Goal: Information Seeking & Learning: Learn about a topic

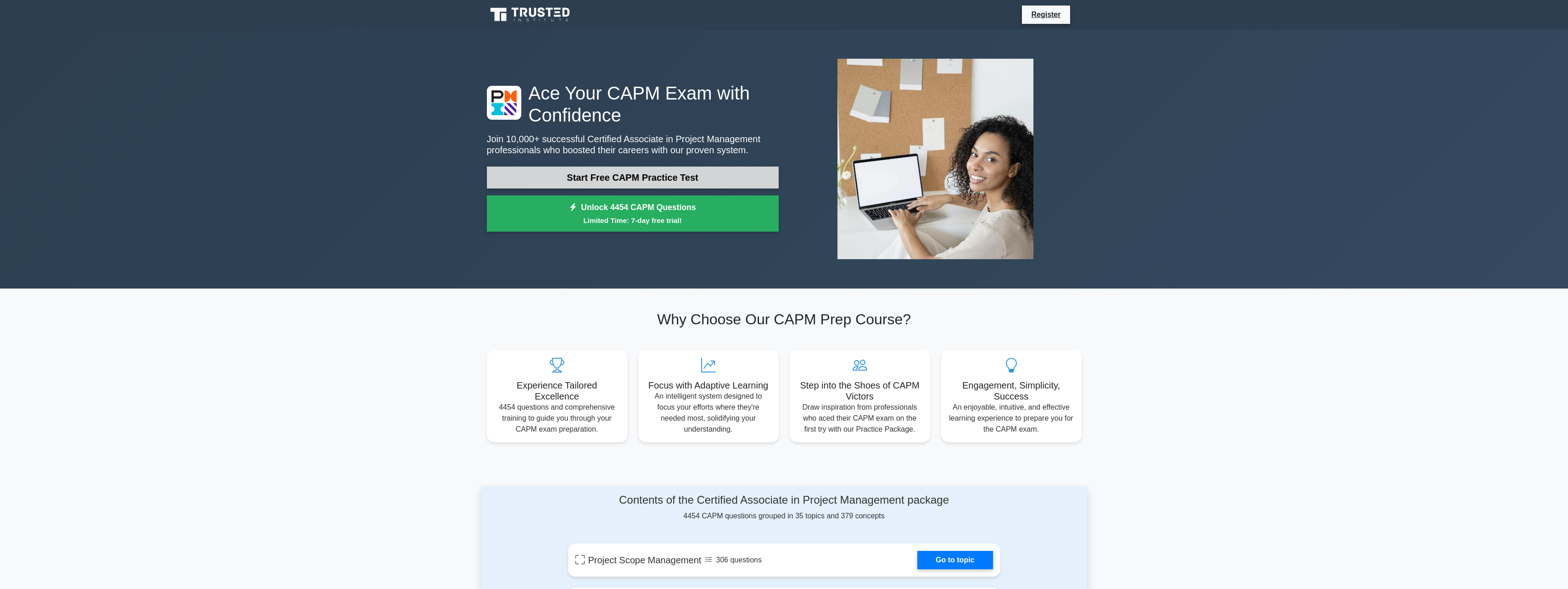
click at [587, 174] on link "Start Free CAPM Practice Test" at bounding box center [632, 177] width 292 height 22
click at [642, 185] on link "Start Free CAPM Practice Test" at bounding box center [632, 177] width 292 height 22
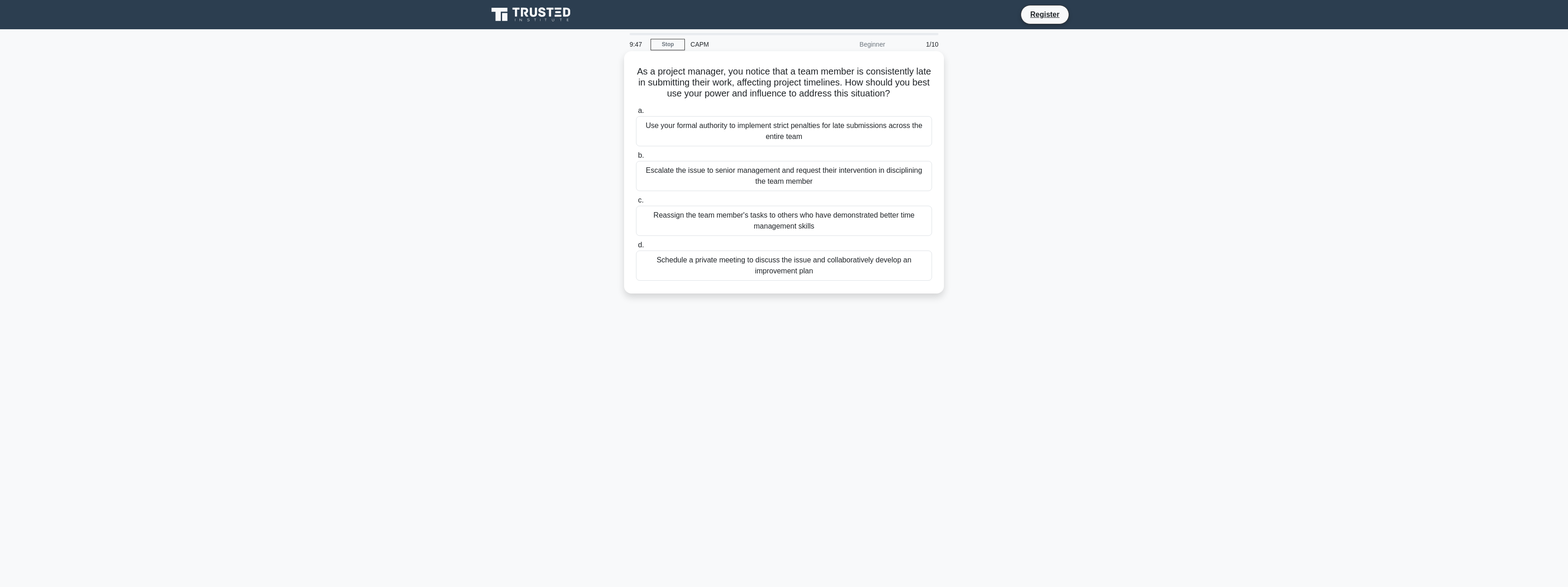
click at [783, 273] on div "Schedule a private meeting to discuss the issue and collaboratively develop an …" at bounding box center [784, 265] width 296 height 30
click at [636, 248] on input "d. Schedule a private meeting to discuss the issue and collaboratively develop …" at bounding box center [636, 245] width 0 height 6
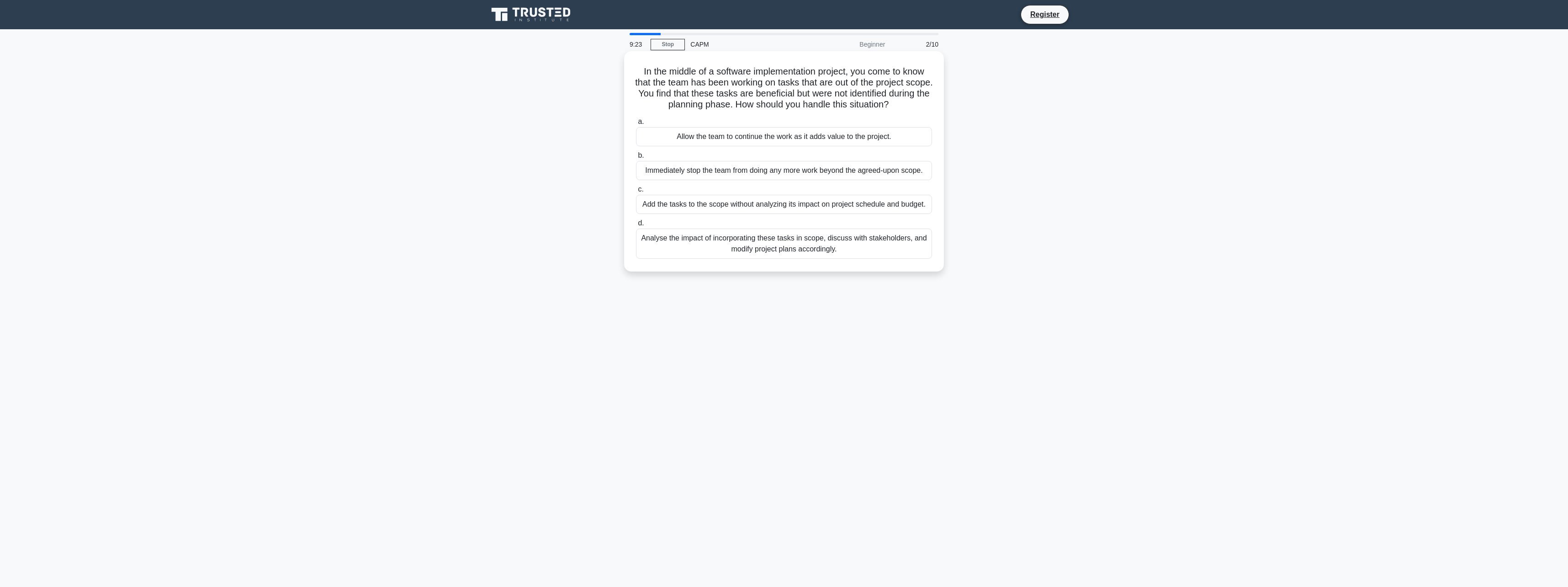
click at [787, 250] on div "Analyse the impact of incorporating these tasks in scope, discuss with stakehol…" at bounding box center [784, 244] width 296 height 30
click at [636, 227] on input "d. Analyse the impact of incorporating these tasks in scope, discuss with stake…" at bounding box center [636, 223] width 0 height 6
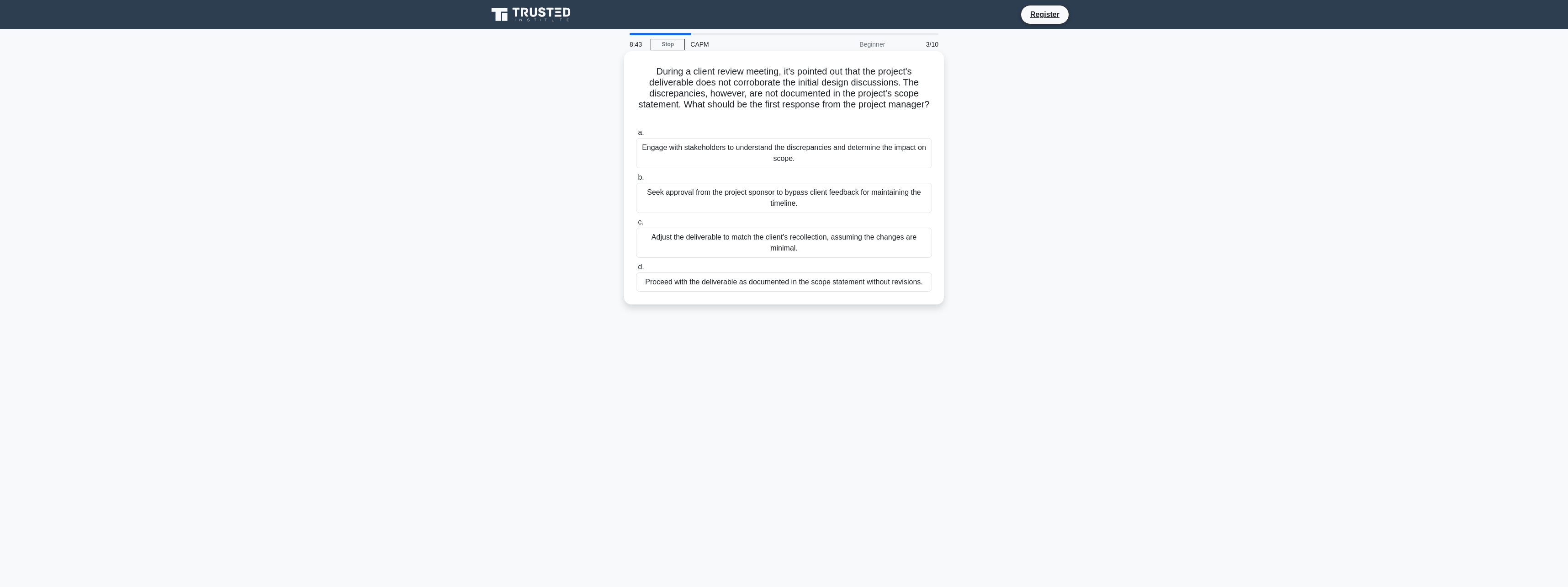
click at [773, 147] on div "Engage with stakeholders to understand the discrepancies and determine the impa…" at bounding box center [784, 153] width 296 height 30
click at [636, 136] on input "a. Engage with stakeholders to understand the discrepancies and determine the i…" at bounding box center [636, 133] width 0 height 6
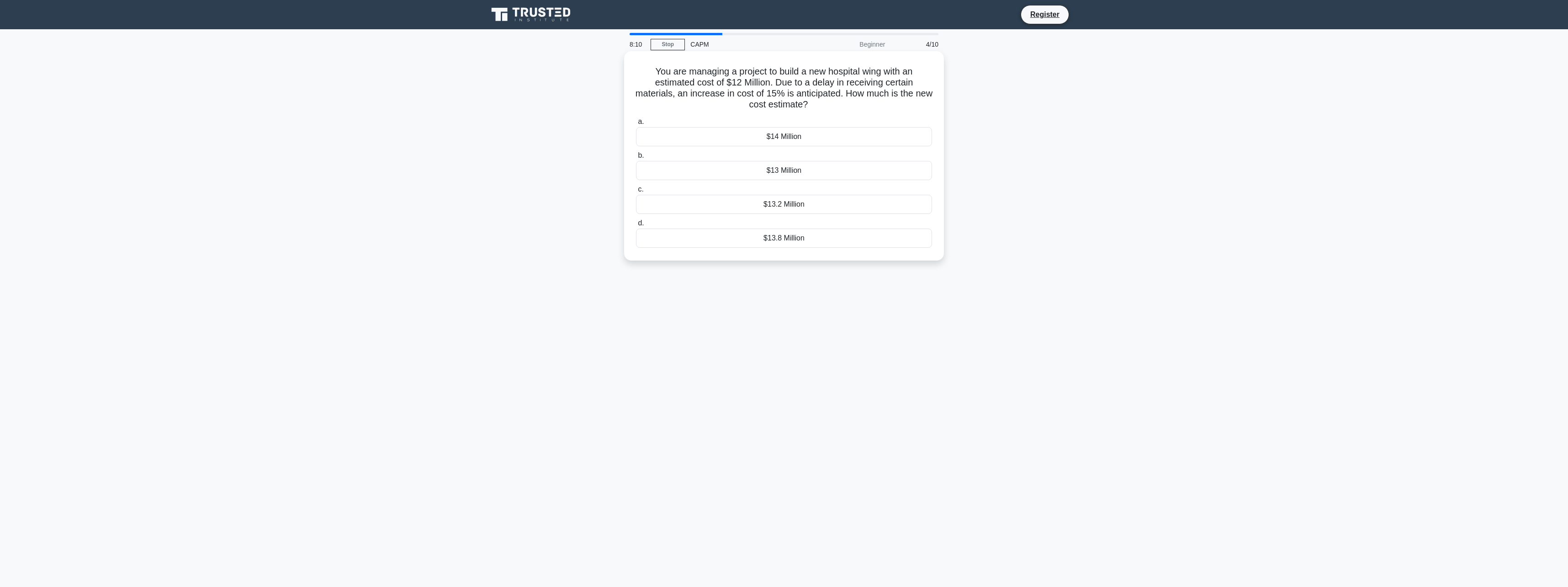
click at [796, 236] on div "$13.8 Million" at bounding box center [784, 238] width 296 height 19
click at [636, 227] on input "d. $13.8 Million" at bounding box center [636, 223] width 0 height 6
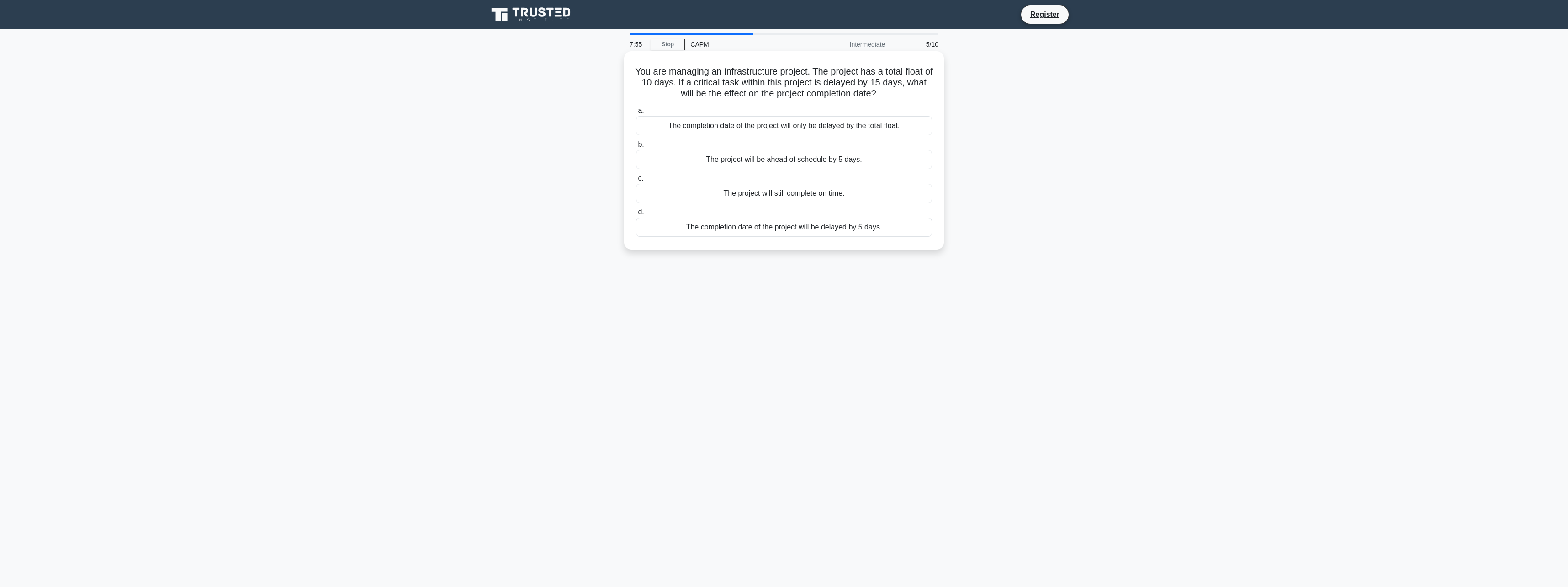
click at [803, 229] on div "The completion date of the project will be delayed by 5 days." at bounding box center [784, 227] width 296 height 19
click at [636, 216] on input "d. The completion date of the project will be delayed by 5 days." at bounding box center [636, 213] width 0 height 6
click at [824, 158] on div "The project can still be completed on time with 1 day of float remaining" at bounding box center [784, 160] width 296 height 19
click at [636, 147] on input "b. The project can still be completed on time with 1 day of float remaining" at bounding box center [636, 145] width 0 height 6
click at [803, 127] on div "Actual Cost (AC)" at bounding box center [784, 126] width 296 height 19
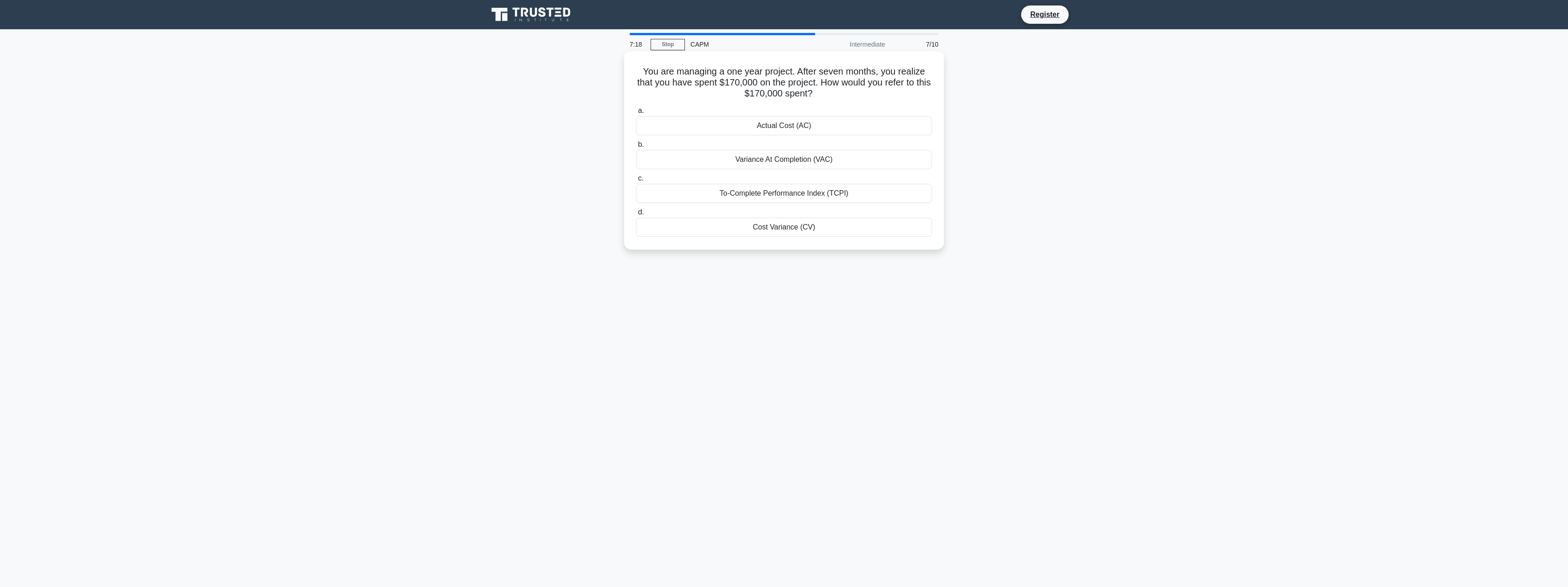
click at [636, 114] on input "a. Actual Cost (AC)" at bounding box center [636, 111] width 0 height 6
click at [812, 127] on div "Cost Variance (CV)" at bounding box center [784, 126] width 296 height 19
click at [636, 114] on input "a. Cost Variance (CV)" at bounding box center [636, 111] width 0 height 6
click at [822, 230] on div "The new total float is 2 days" at bounding box center [784, 227] width 296 height 19
click at [636, 216] on input "d. The new total float is 2 days" at bounding box center [636, 213] width 0 height 6
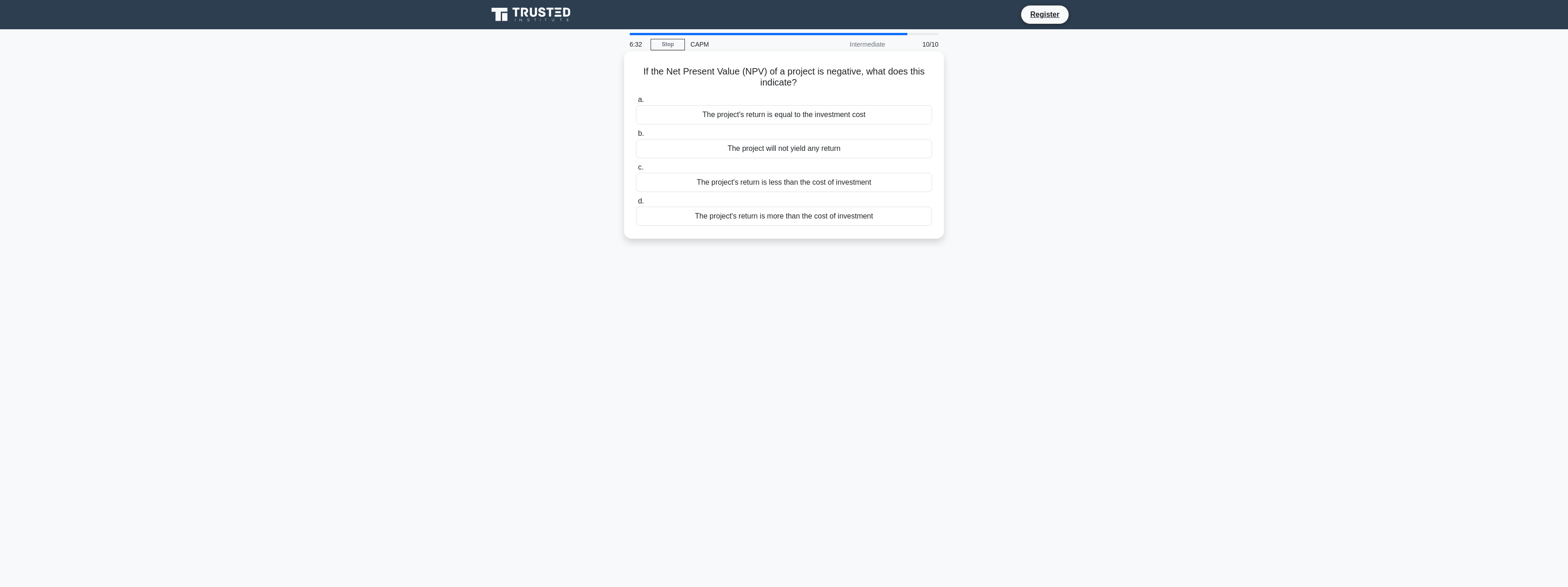
click at [793, 180] on div "The project's return is less than the cost of investment" at bounding box center [784, 183] width 296 height 19
click at [636, 170] on input "c. The project's return is less than the cost of investment" at bounding box center [636, 167] width 0 height 6
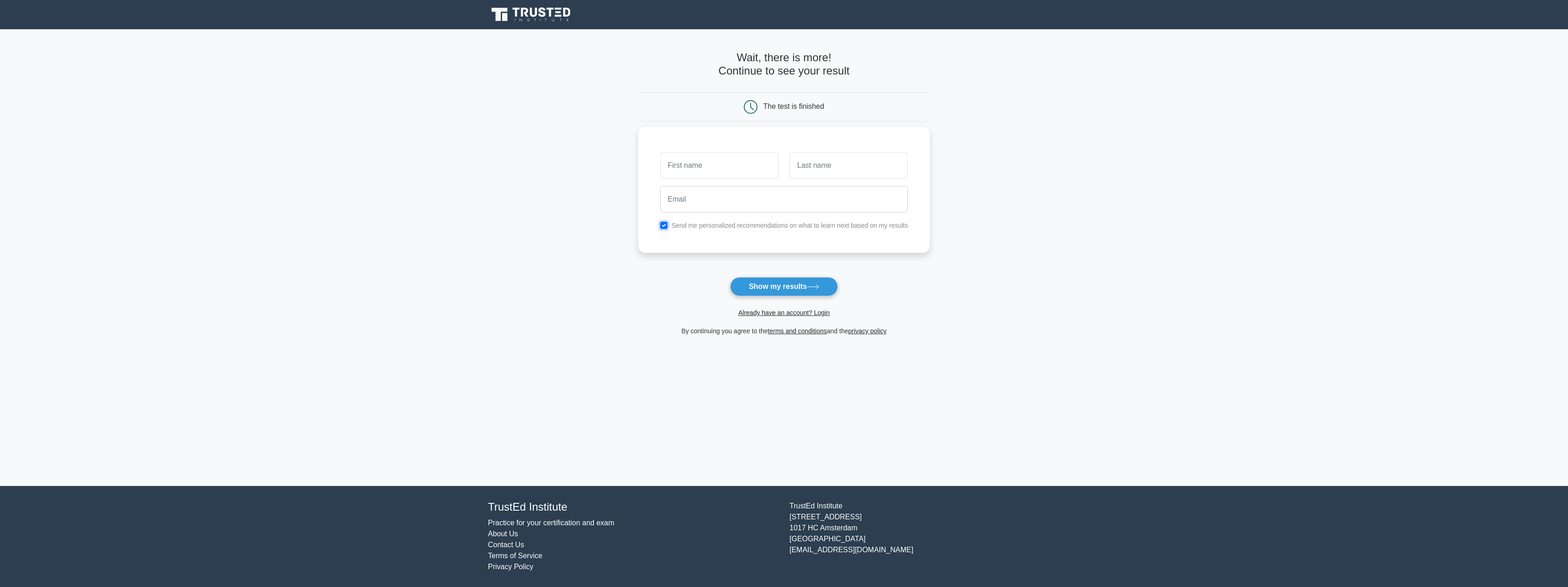
click at [664, 225] on input "checkbox" at bounding box center [664, 225] width 7 height 7
checkbox input "false"
click at [767, 289] on button "Show my results" at bounding box center [783, 287] width 108 height 19
click at [725, 167] on input "text" at bounding box center [719, 166] width 118 height 27
type input "[PERSON_NAME]"
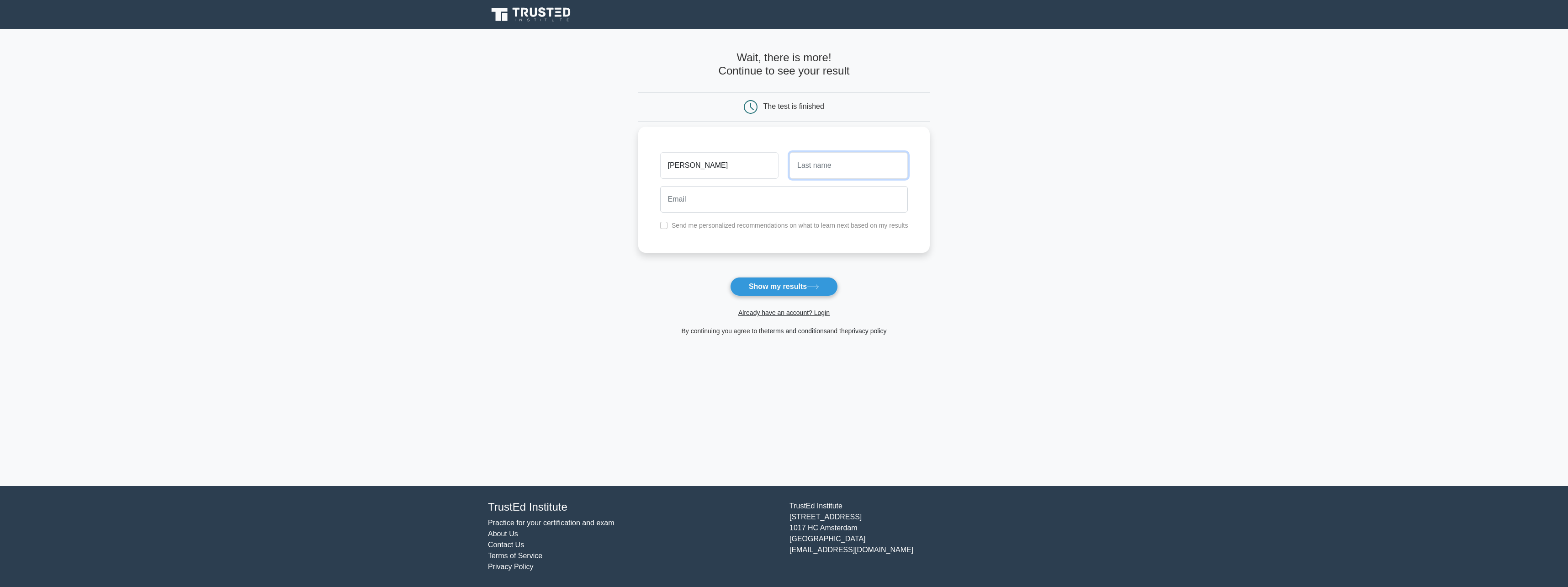
click at [822, 169] on input "text" at bounding box center [849, 166] width 118 height 27
type input "[PERSON_NAME]"
click at [798, 282] on button "Show my results" at bounding box center [783, 287] width 108 height 19
click at [724, 199] on input "email" at bounding box center [785, 199] width 248 height 27
type input "josh.schmidt@hotmail.com"
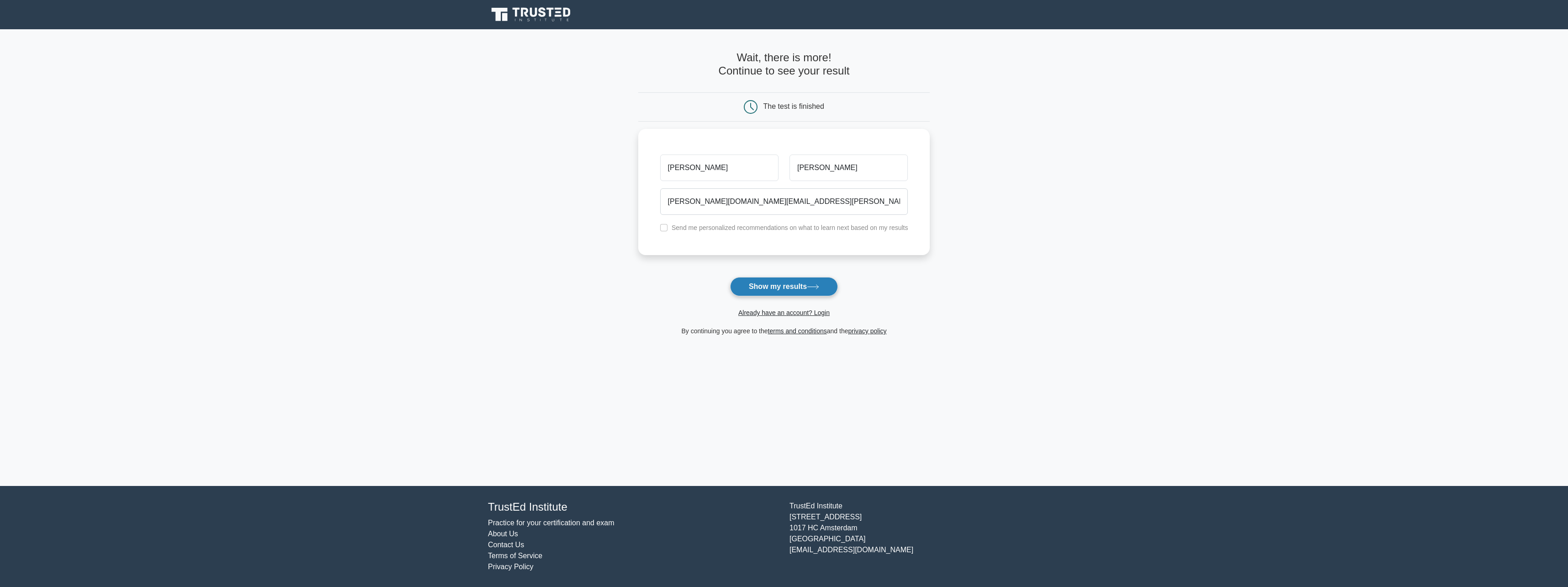
click at [768, 287] on button "Show my results" at bounding box center [783, 287] width 108 height 19
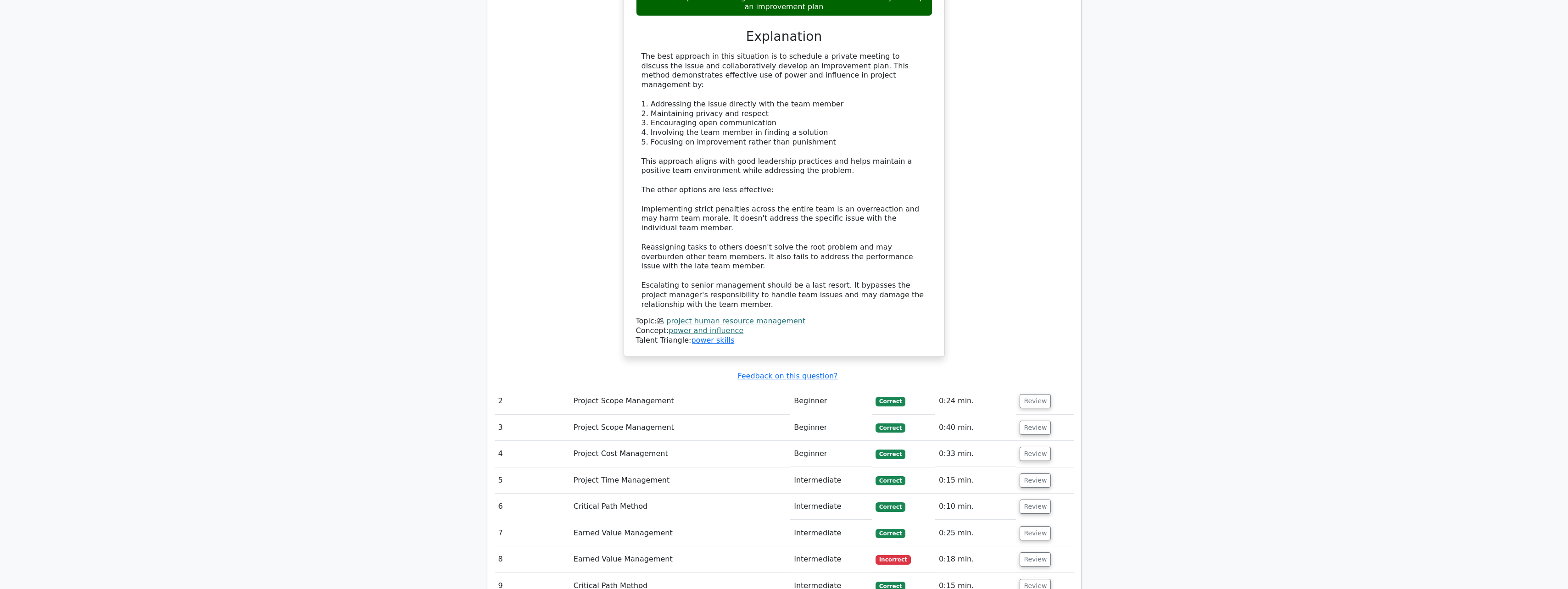
scroll to position [1146, 0]
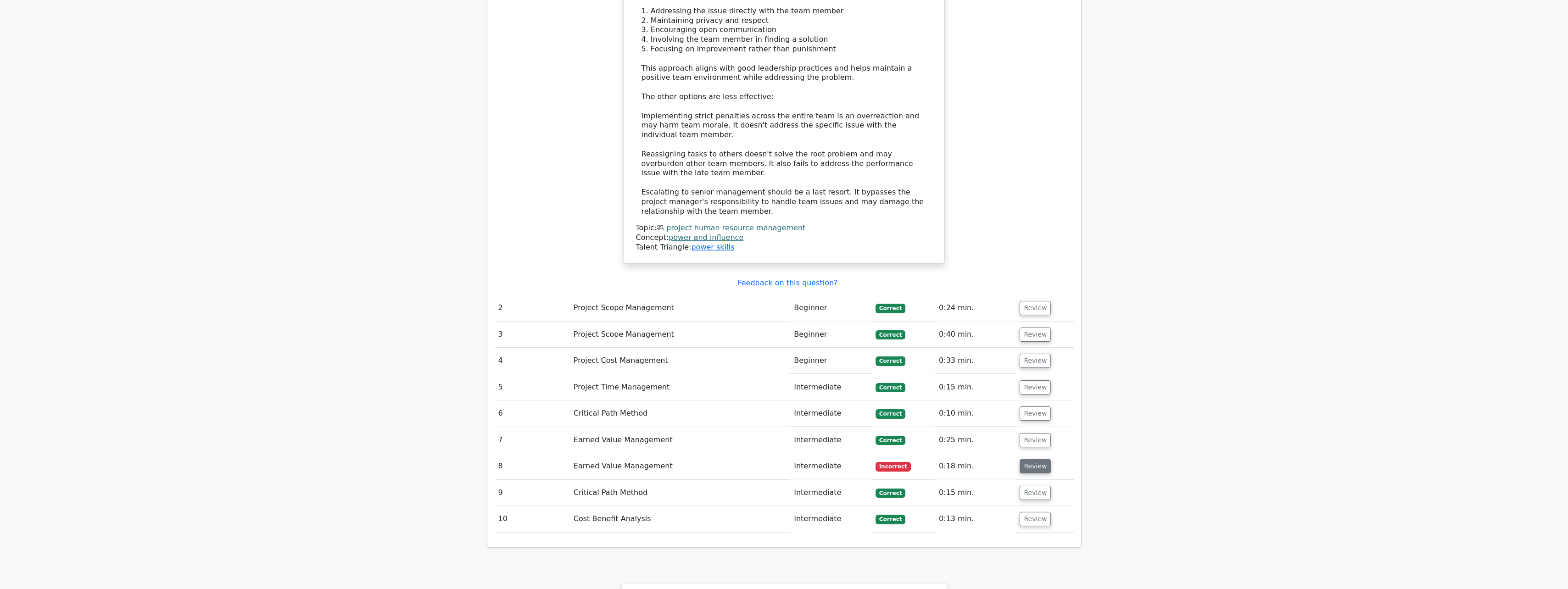
click at [1025, 459] on button "Review" at bounding box center [1035, 466] width 31 height 14
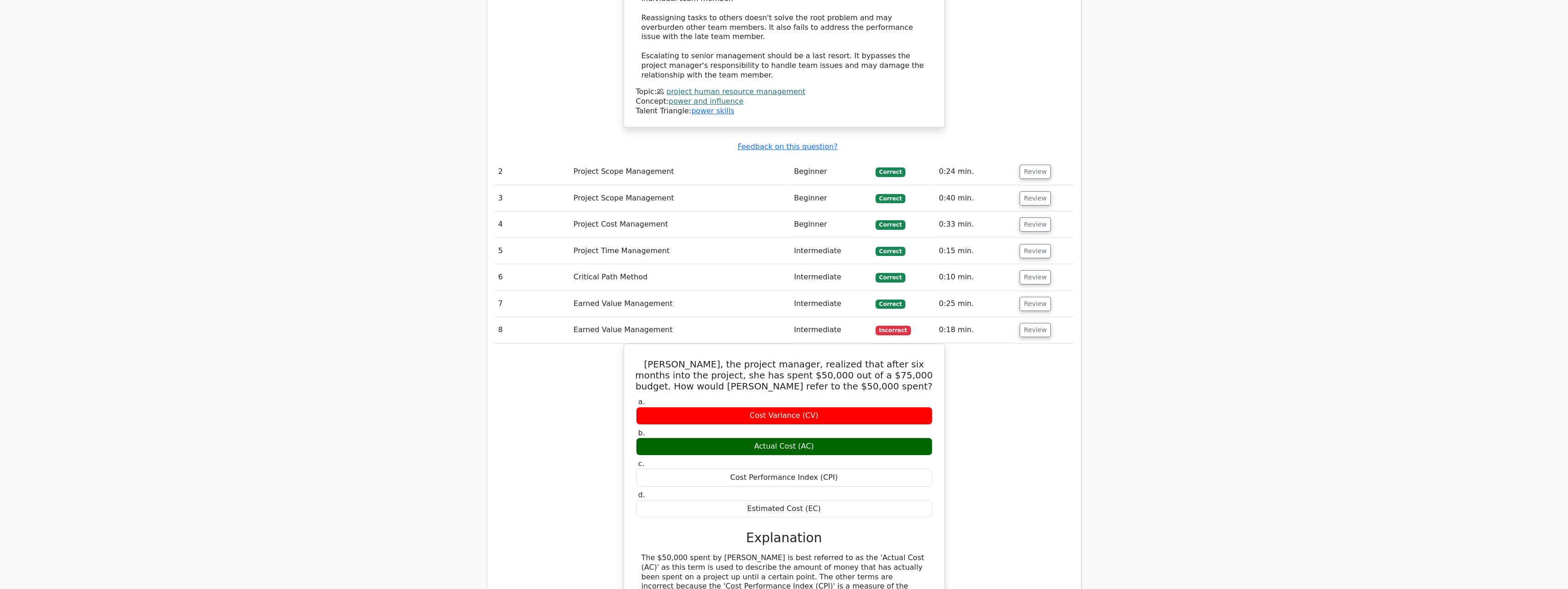
scroll to position [1284, 0]
click at [1041, 295] on button "Review" at bounding box center [1035, 302] width 31 height 14
